Goal: Check status

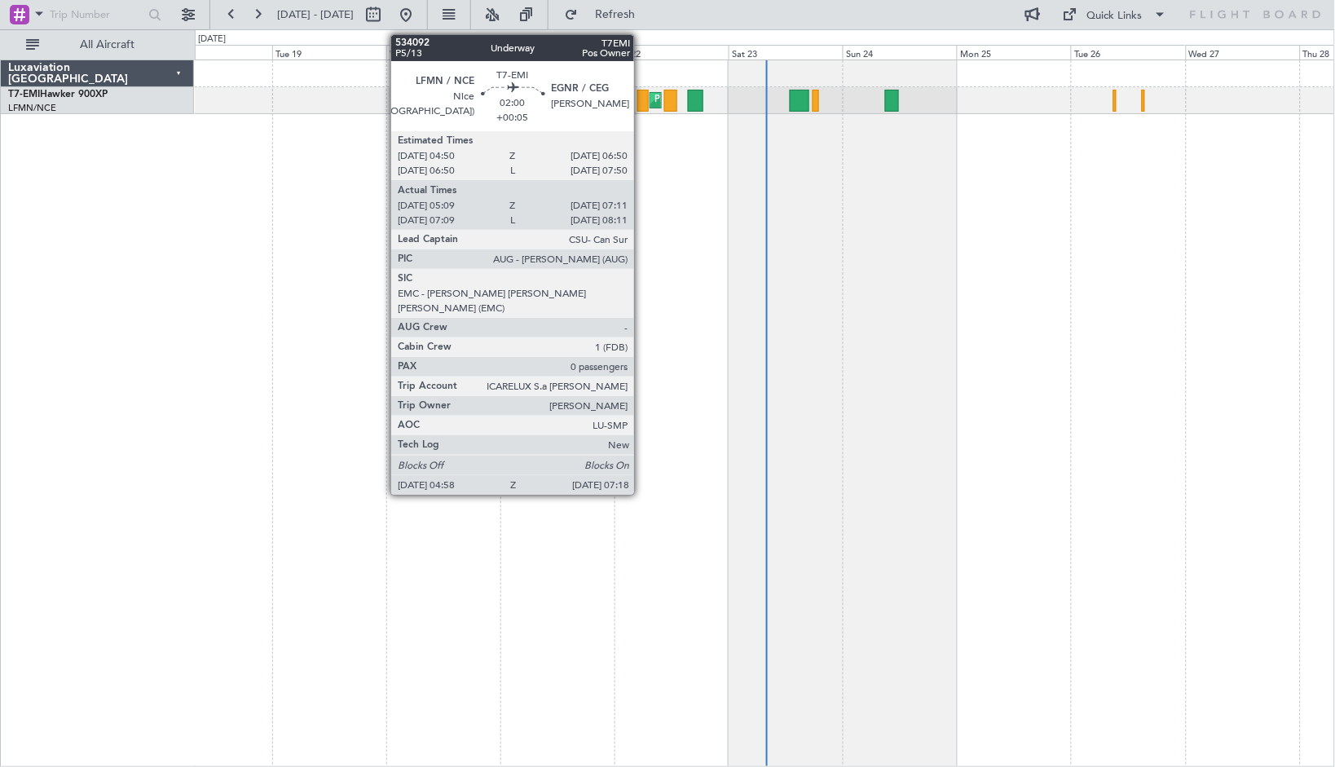
click at [641, 108] on div at bounding box center [642, 101] width 11 height 22
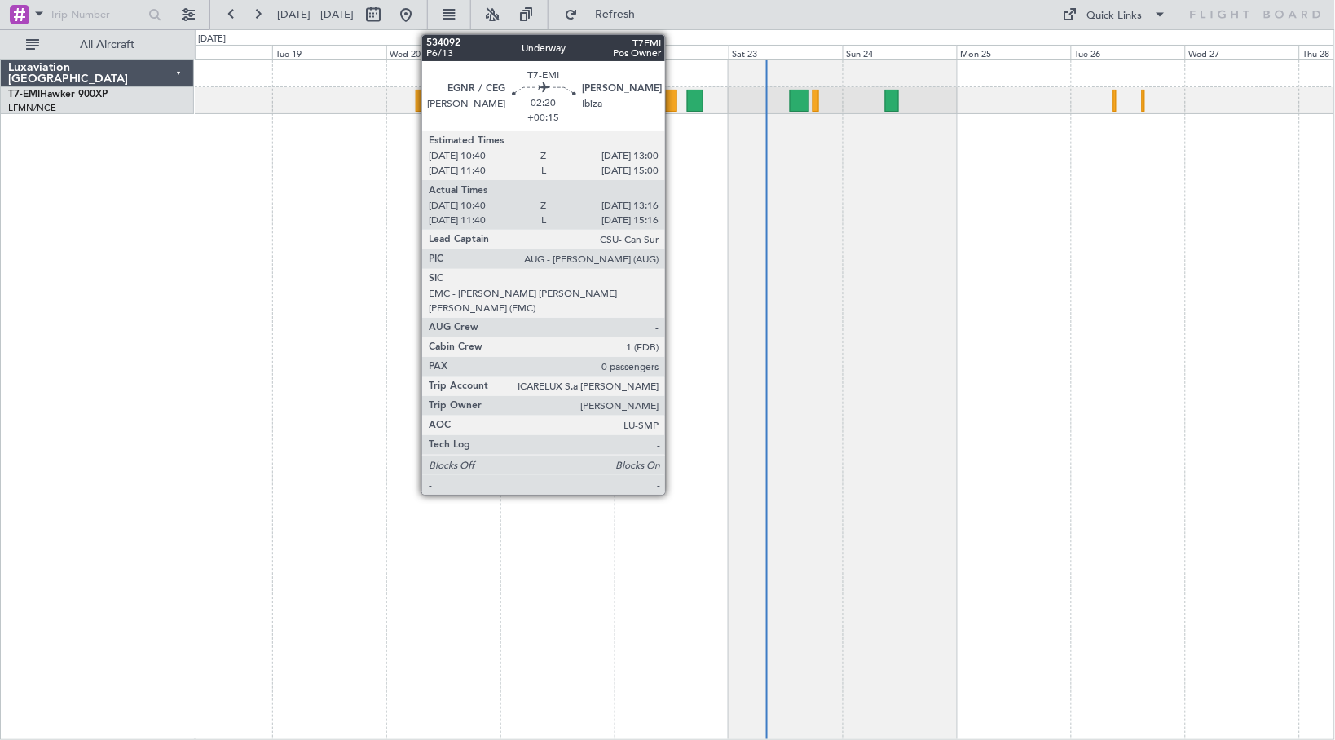
click at [672, 96] on div at bounding box center [670, 101] width 13 height 22
